Goal: Information Seeking & Learning: Learn about a topic

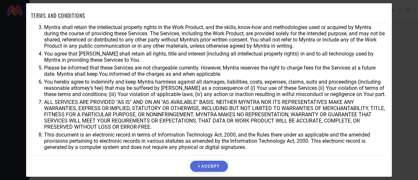
scroll to position [47, 0]
click at [0, 29] on div "TERMS AND CONDITIONS You agree that Myntra may use aggregate and anonymized dat…" at bounding box center [209, 90] width 418 height 180
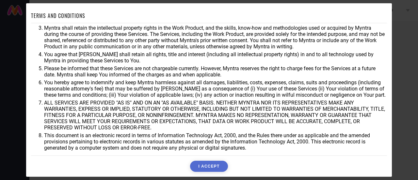
scroll to position [37, 0]
